Goal: Information Seeking & Learning: Learn about a topic

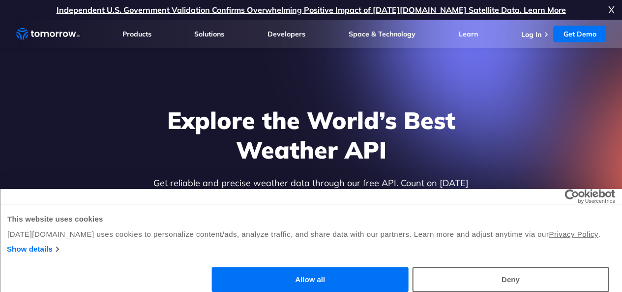
click at [409, 266] on button "Allow all" at bounding box center [310, 278] width 197 height 25
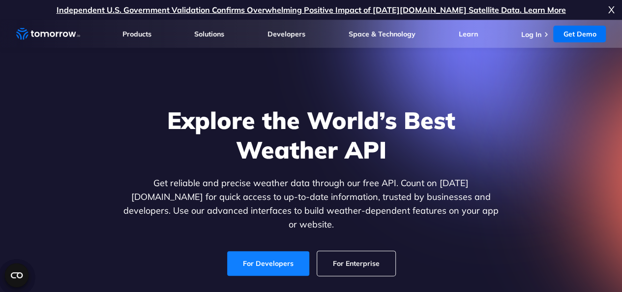
click at [276, 254] on link "For Developers" at bounding box center [268, 263] width 82 height 25
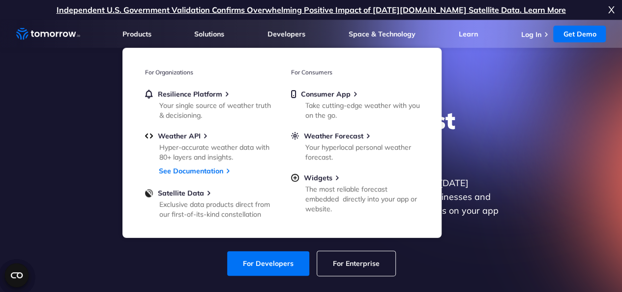
click at [516, 153] on div "Explore the World’s Best Weather API Get reliable and precise weather data thro…" at bounding box center [311, 190] width 606 height 209
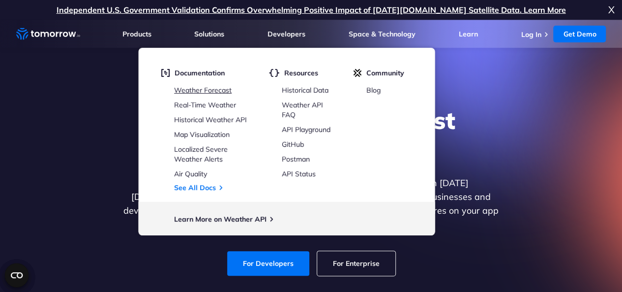
click at [207, 88] on link "Weather Forecast" at bounding box center [203, 90] width 58 height 9
click at [195, 175] on link "Air Quality" at bounding box center [190, 173] width 33 height 9
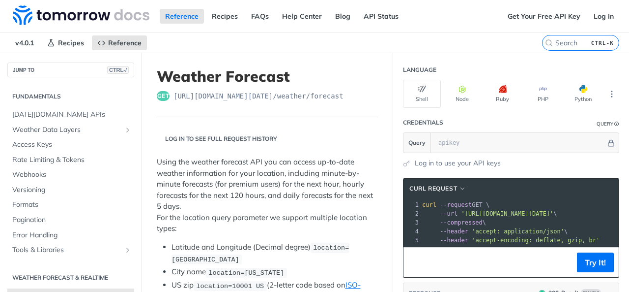
scroll to position [141, 0]
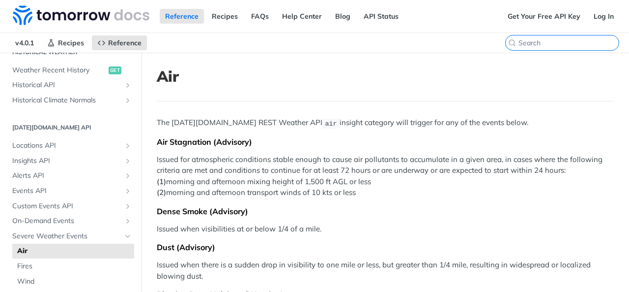
click at [555, 40] on input "search" at bounding box center [569, 42] width 100 height 9
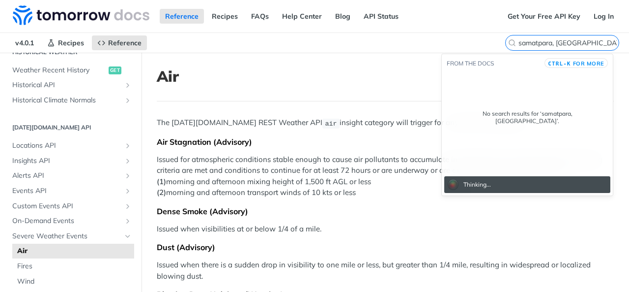
type input "samatpara, gujarat"
